Goal: Find specific page/section: Find specific page/section

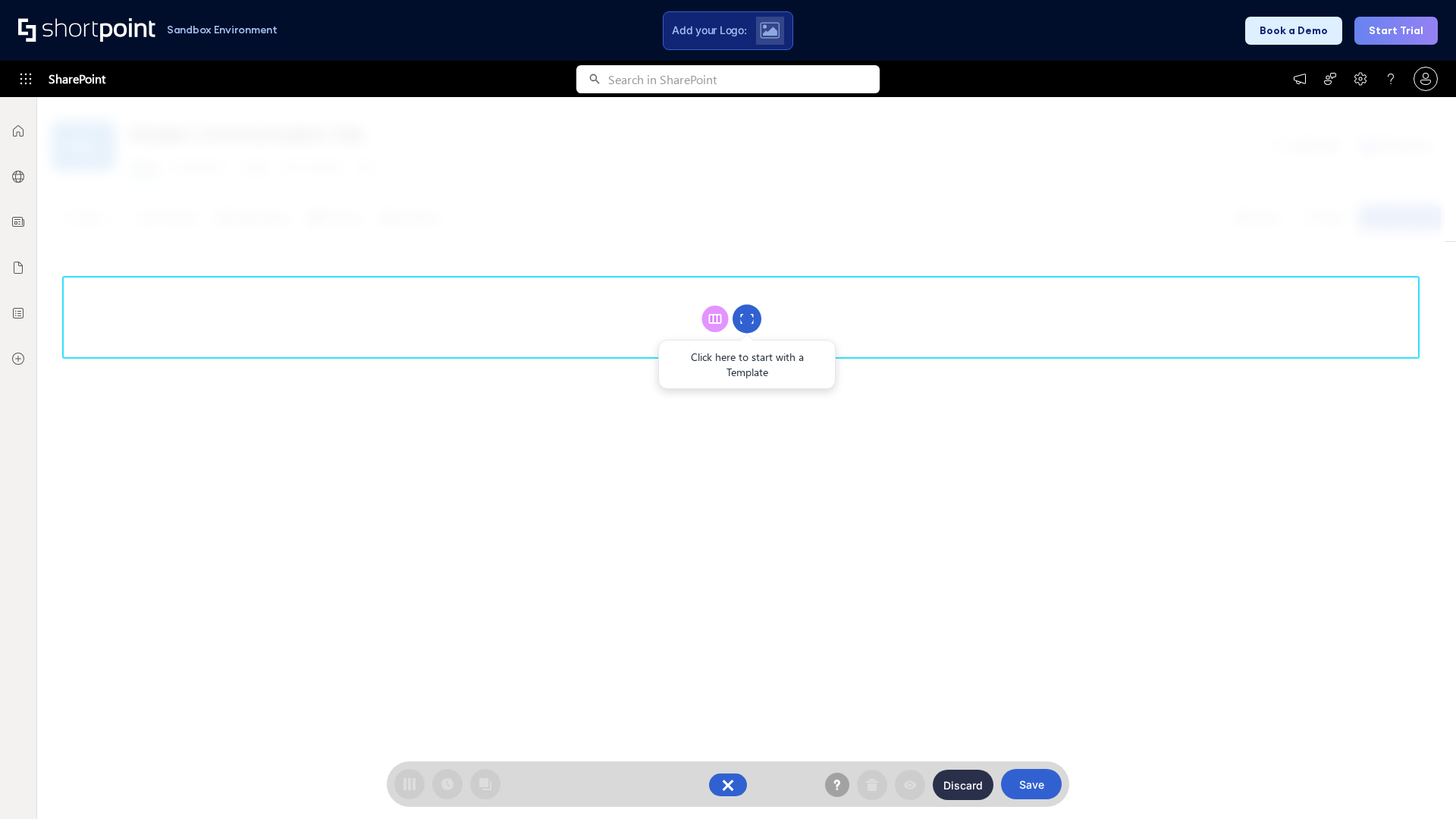
click at [747, 319] on circle at bounding box center [747, 320] width 29 height 29
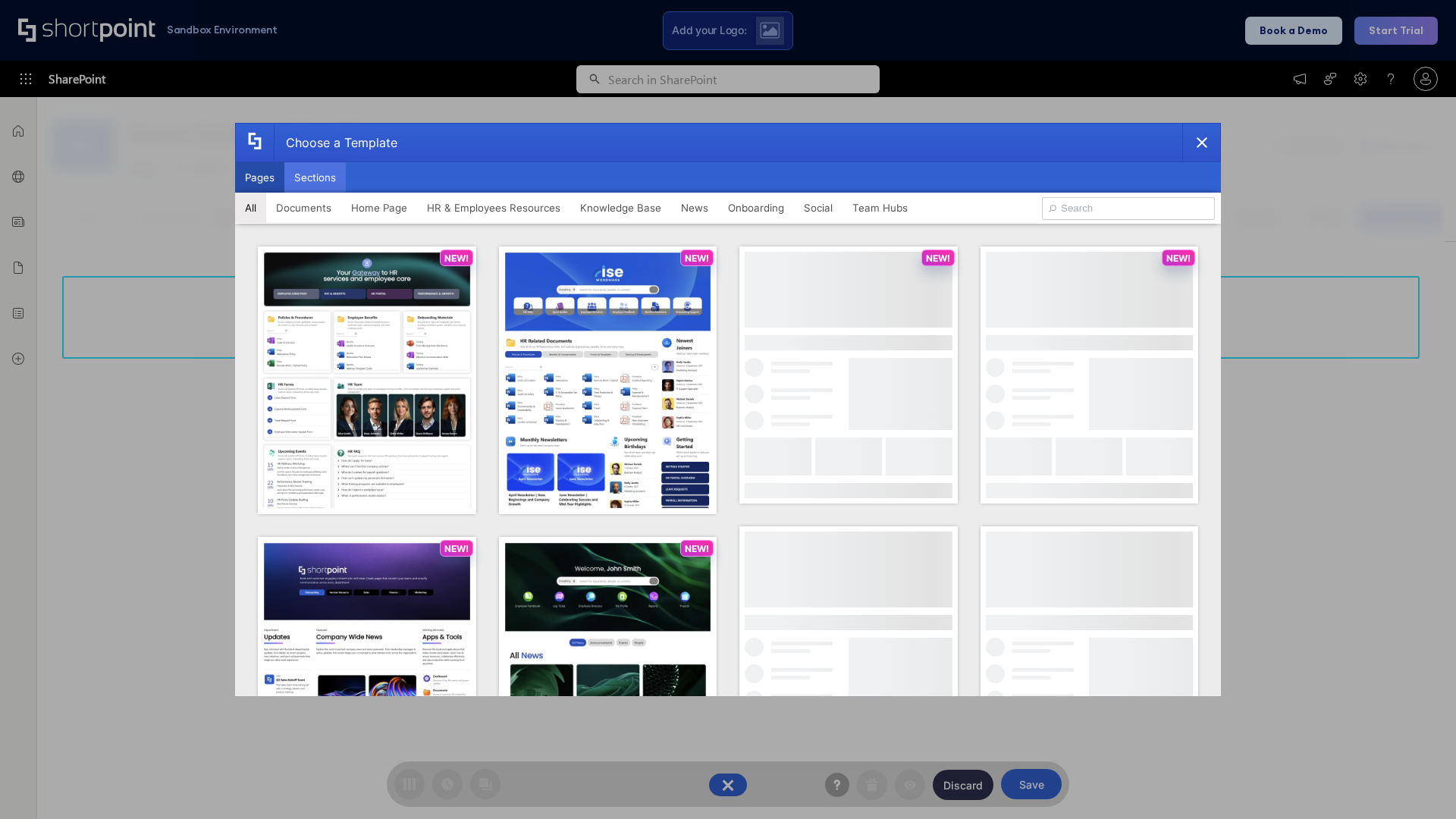
click at [315, 177] on button "Sections" at bounding box center [315, 177] width 61 height 30
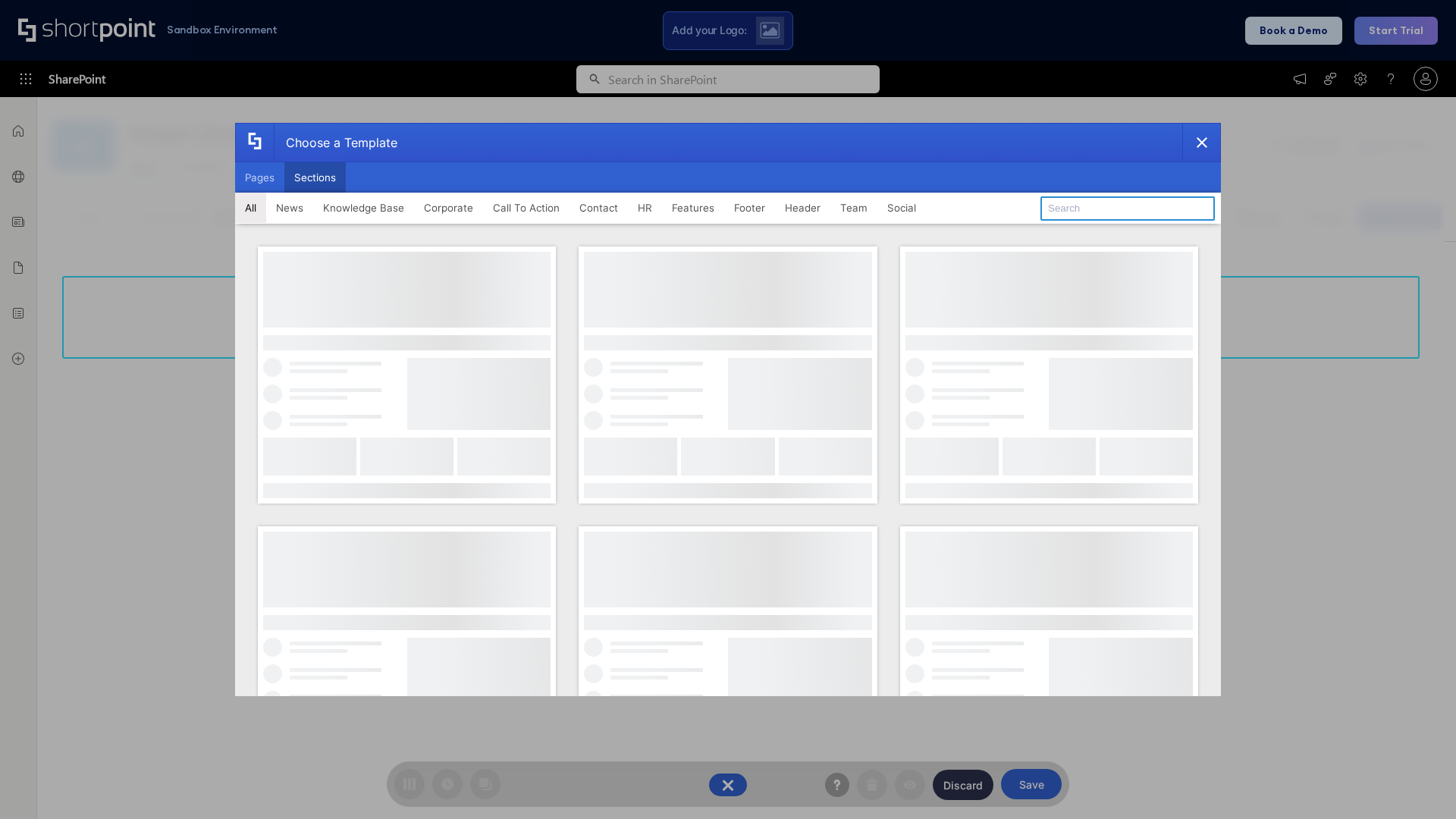
type input "Meet The Team 3"
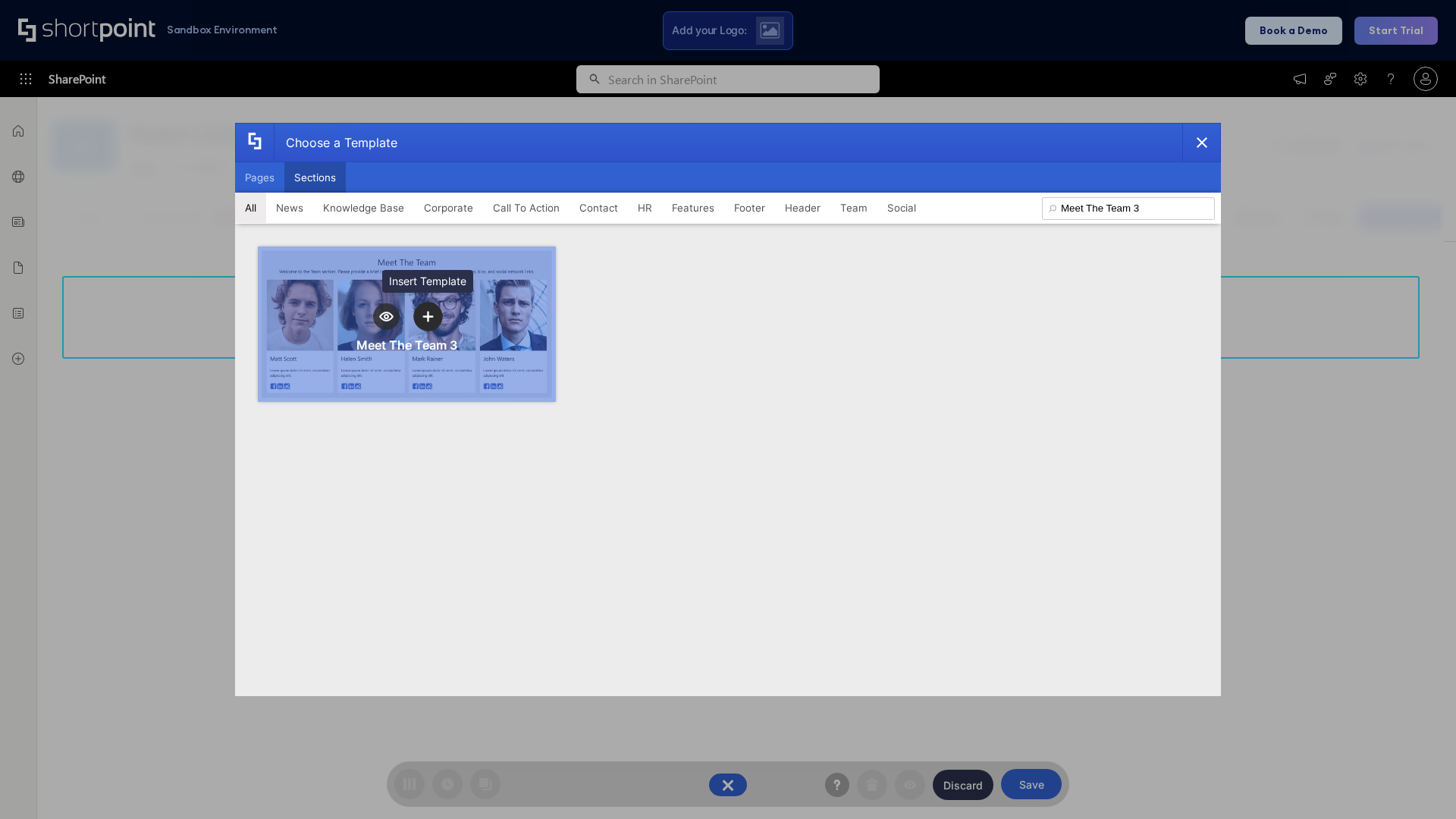
click at [427, 316] on icon "template selector" at bounding box center [427, 316] width 10 height 10
